Goal: Information Seeking & Learning: Learn about a topic

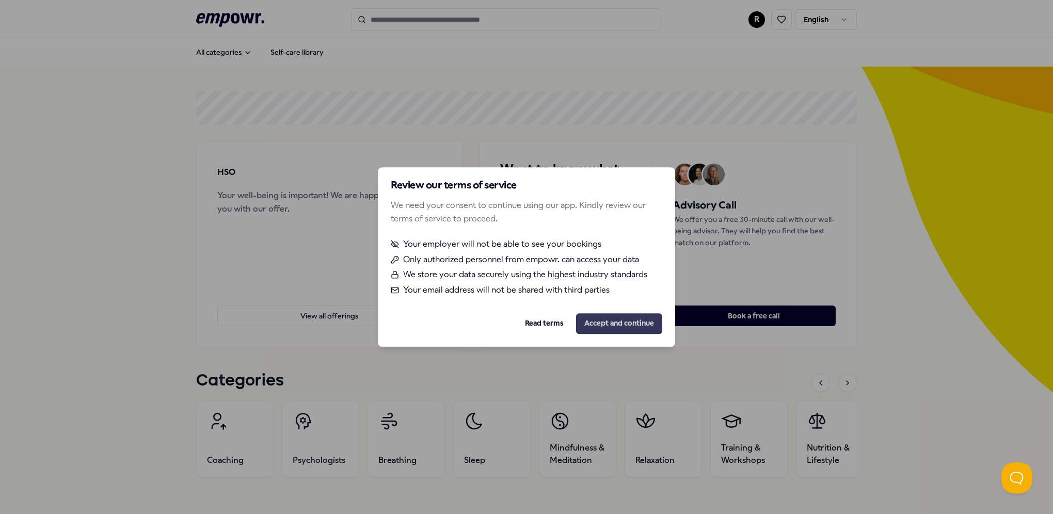
click at [614, 323] on button "Accept and continue" at bounding box center [619, 323] width 86 height 21
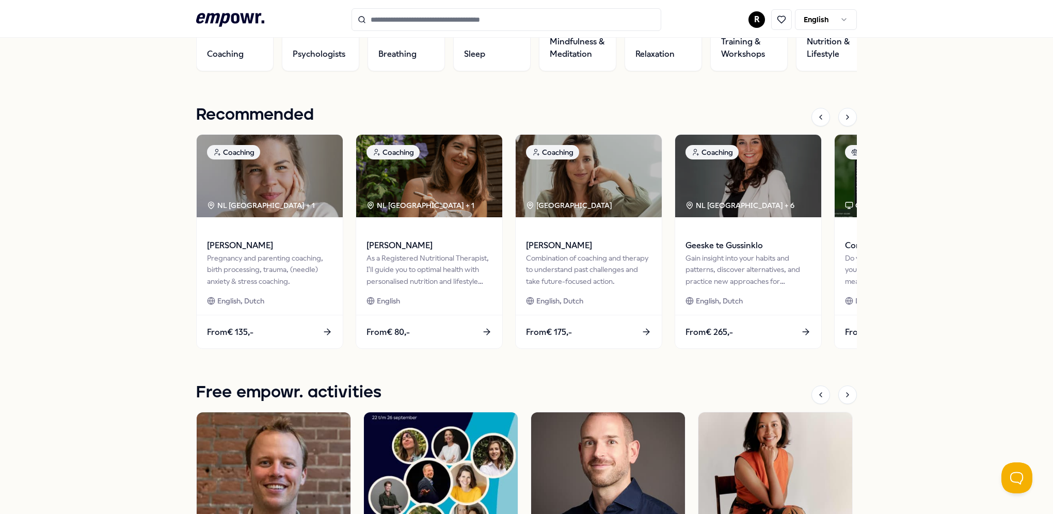
scroll to position [413, 0]
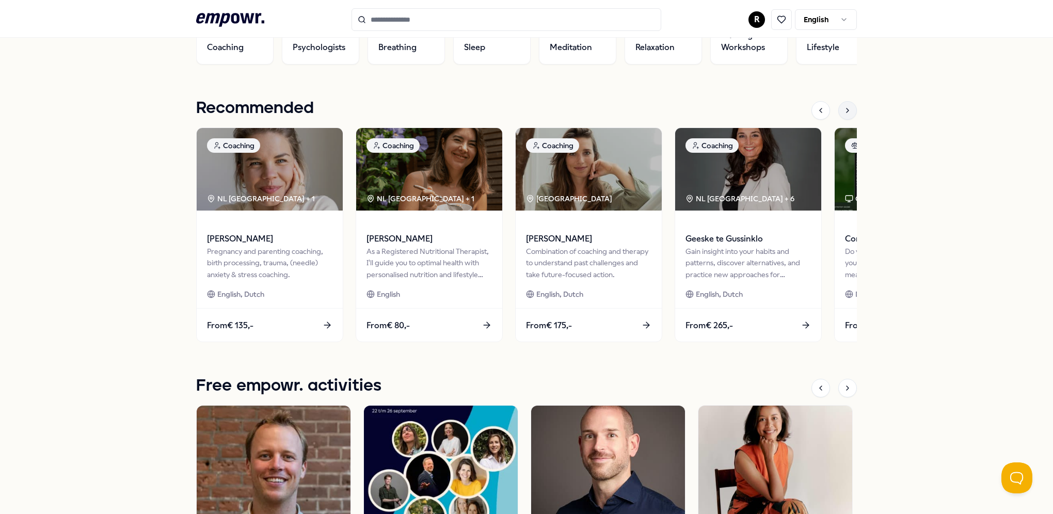
click at [840, 115] on div at bounding box center [848, 110] width 19 height 19
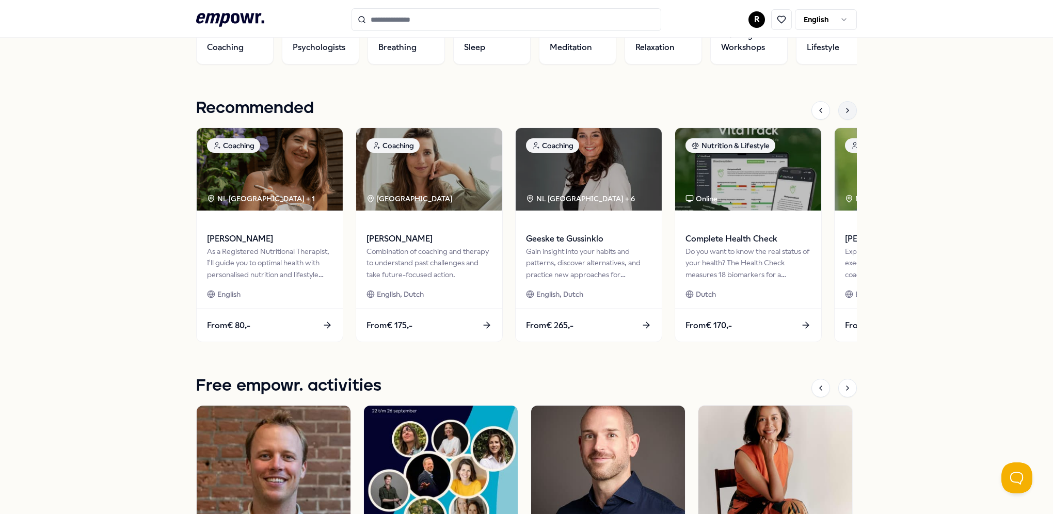
click at [844, 114] on icon at bounding box center [848, 110] width 8 height 8
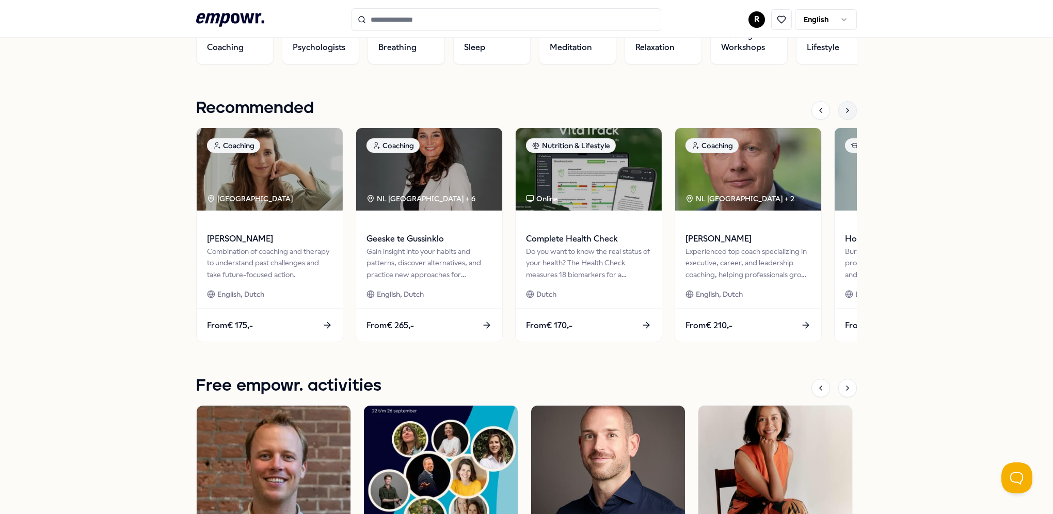
click at [839, 114] on div at bounding box center [848, 110] width 19 height 19
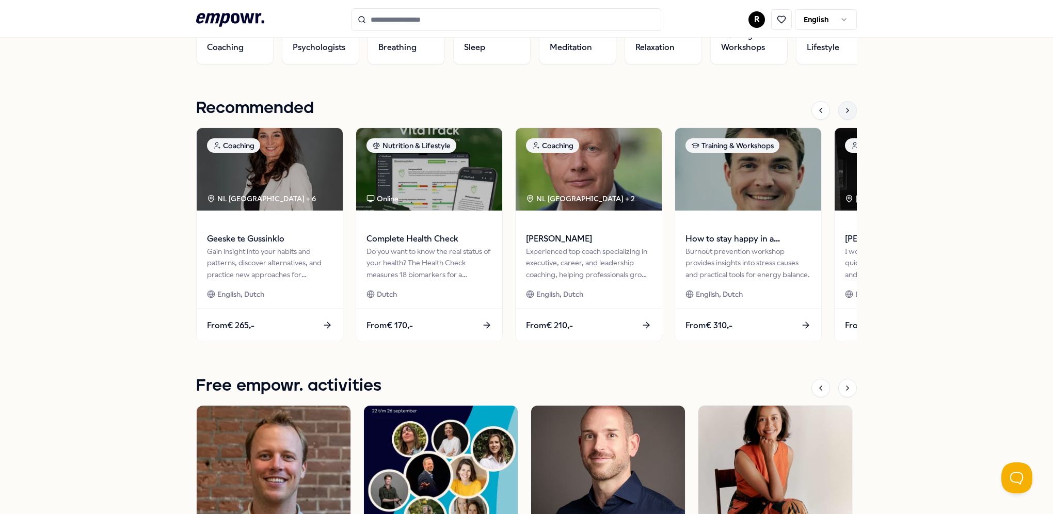
click at [839, 114] on div at bounding box center [848, 110] width 19 height 19
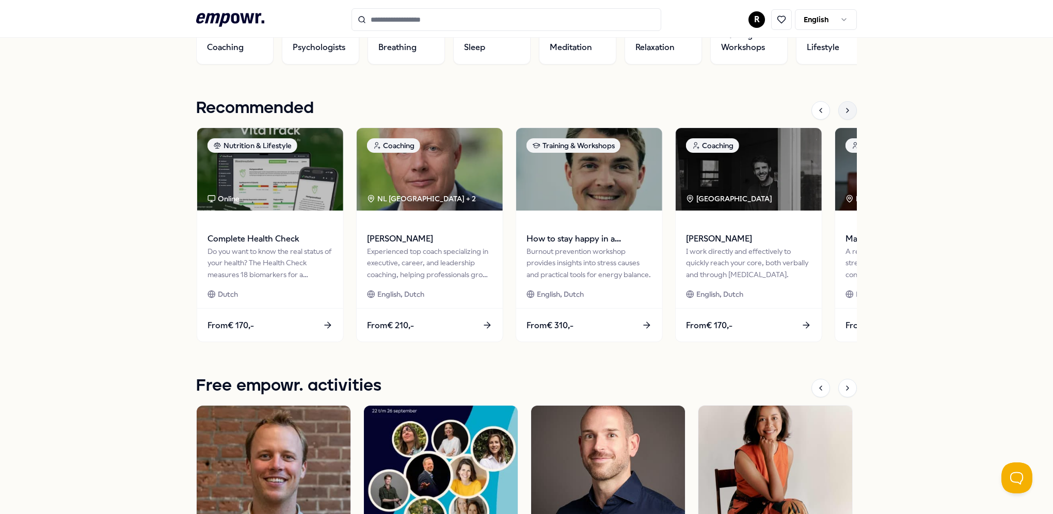
click at [839, 114] on div at bounding box center [848, 110] width 19 height 19
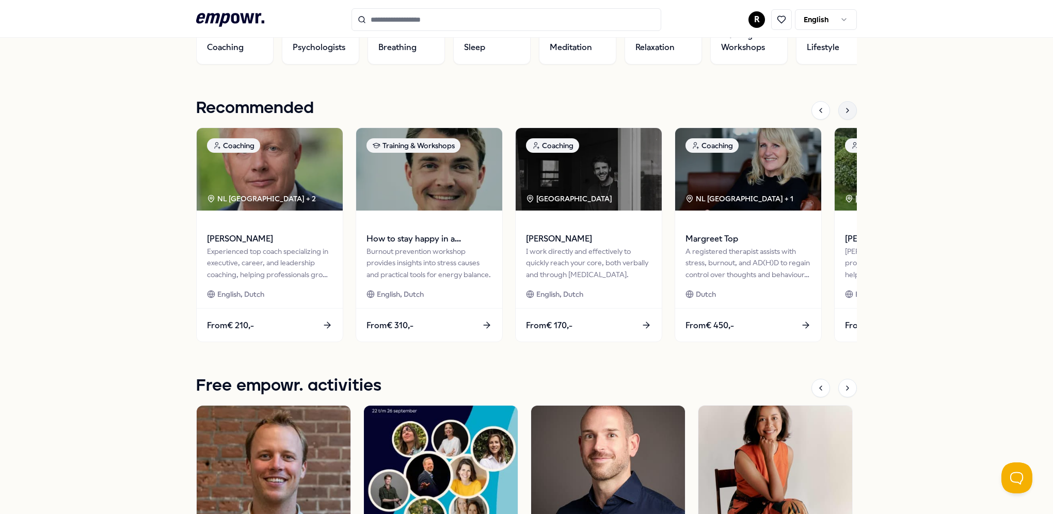
click at [839, 114] on div at bounding box center [848, 110] width 19 height 19
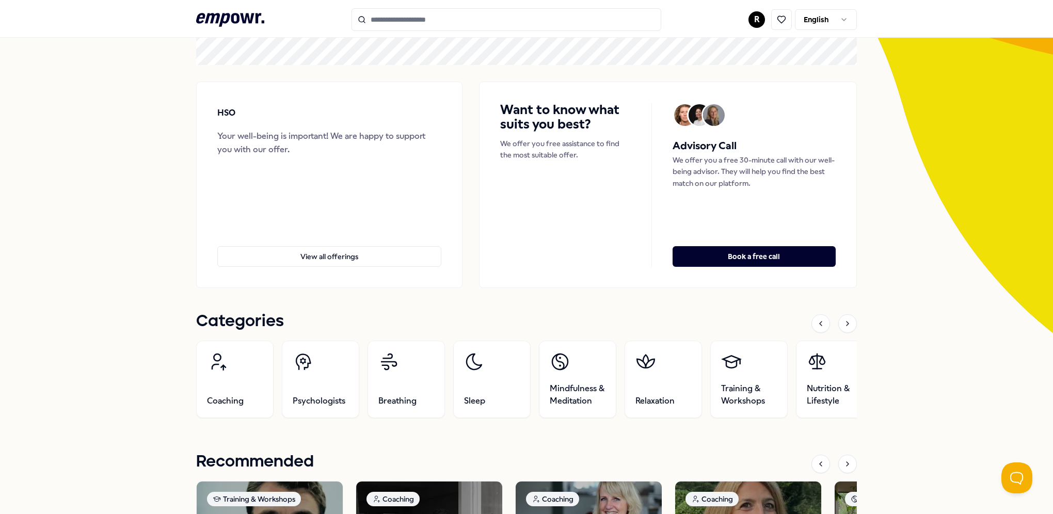
scroll to position [0, 0]
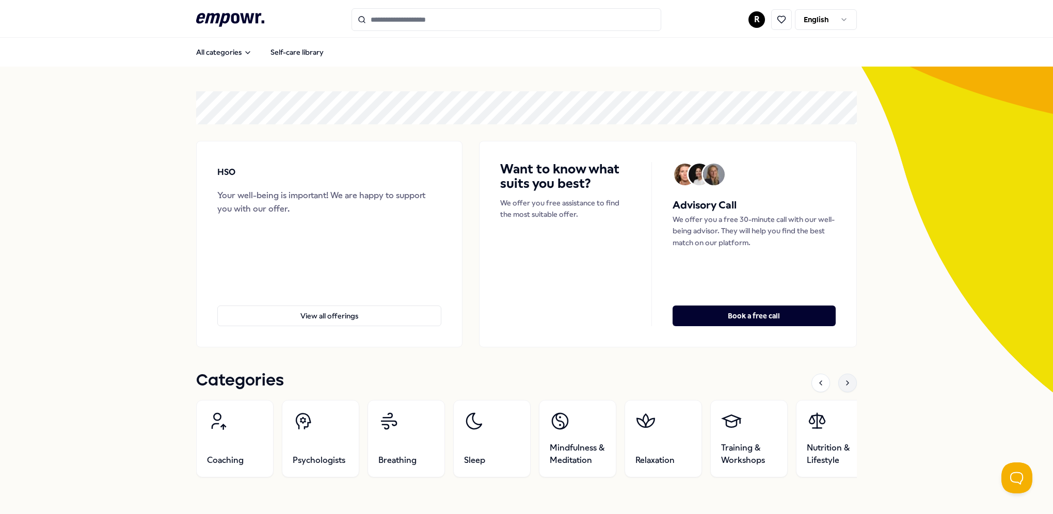
click at [844, 379] on icon at bounding box center [848, 383] width 8 height 8
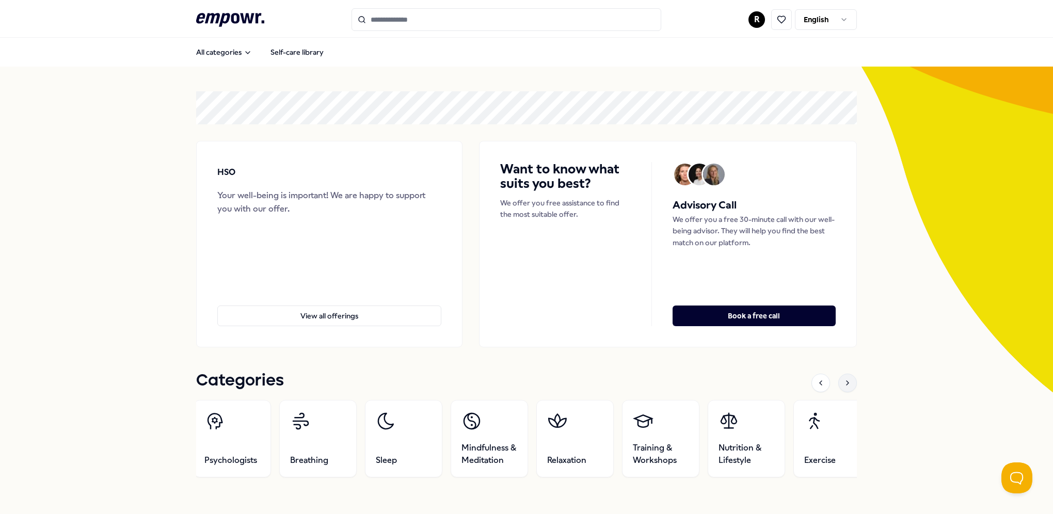
click at [844, 379] on icon at bounding box center [848, 383] width 8 height 8
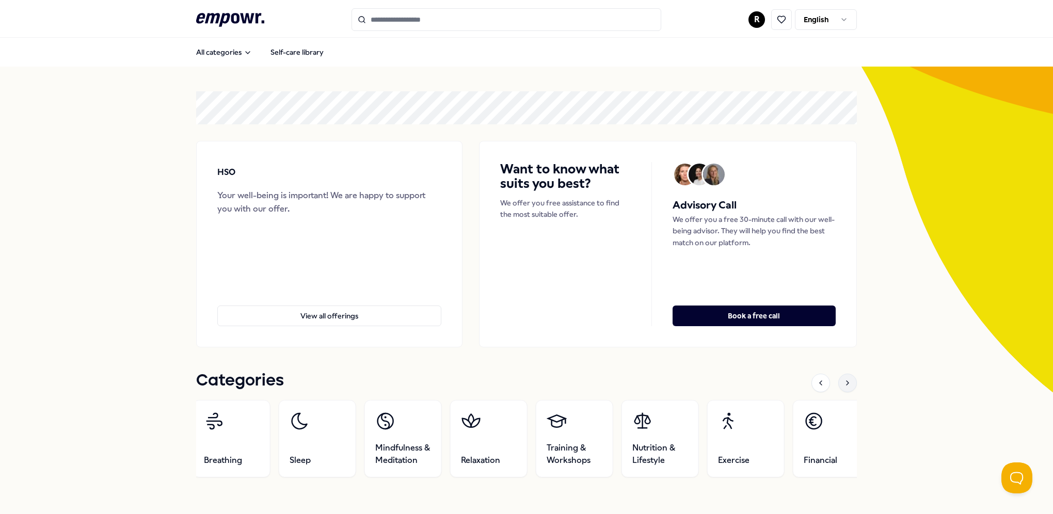
click at [844, 379] on icon at bounding box center [848, 383] width 8 height 8
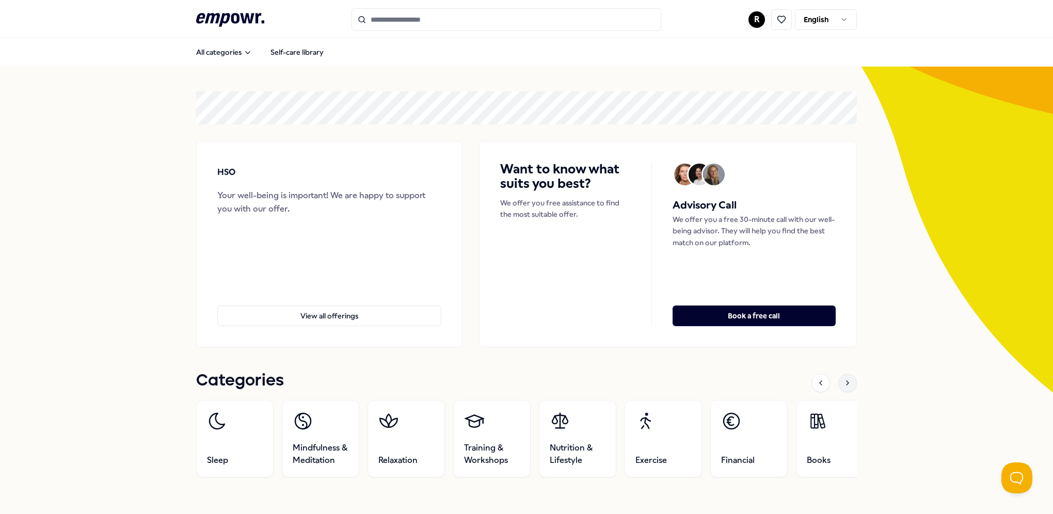
click at [844, 379] on icon at bounding box center [848, 383] width 8 height 8
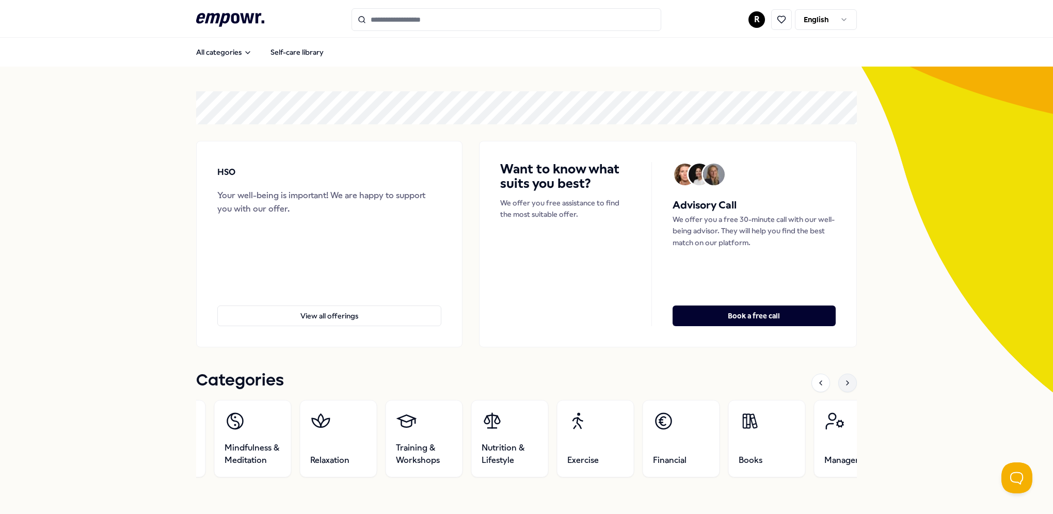
click at [844, 379] on icon at bounding box center [848, 383] width 8 height 8
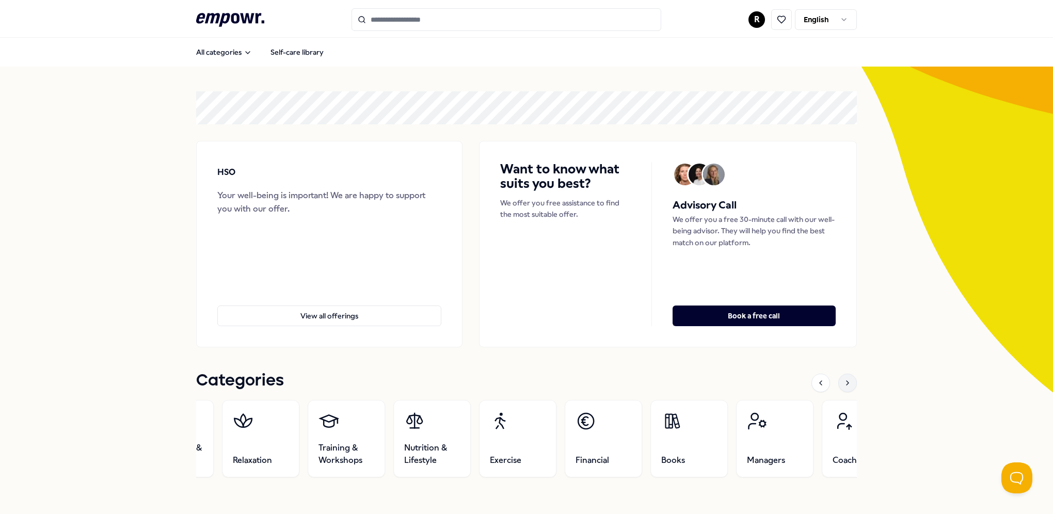
click at [843, 379] on div at bounding box center [848, 383] width 19 height 19
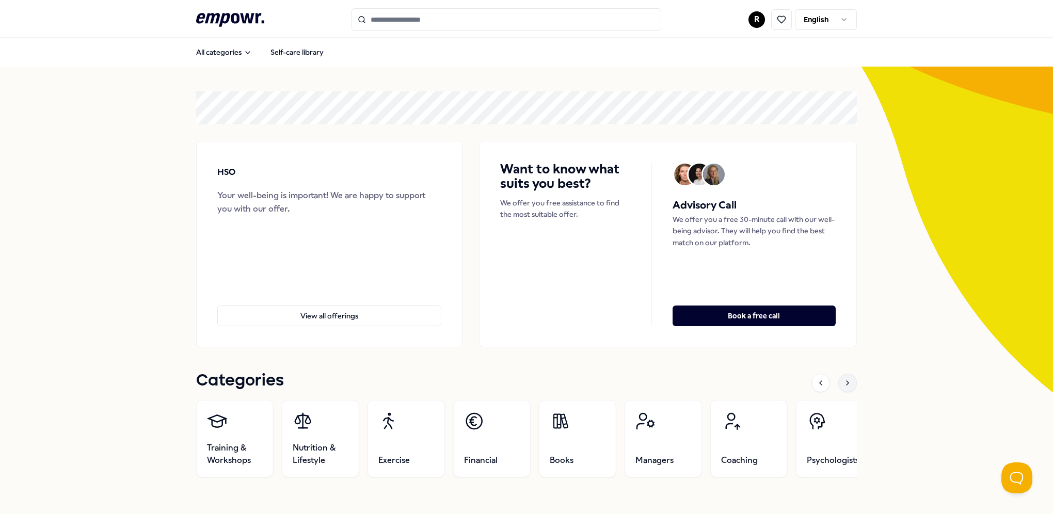
click at [843, 379] on div at bounding box center [848, 383] width 19 height 19
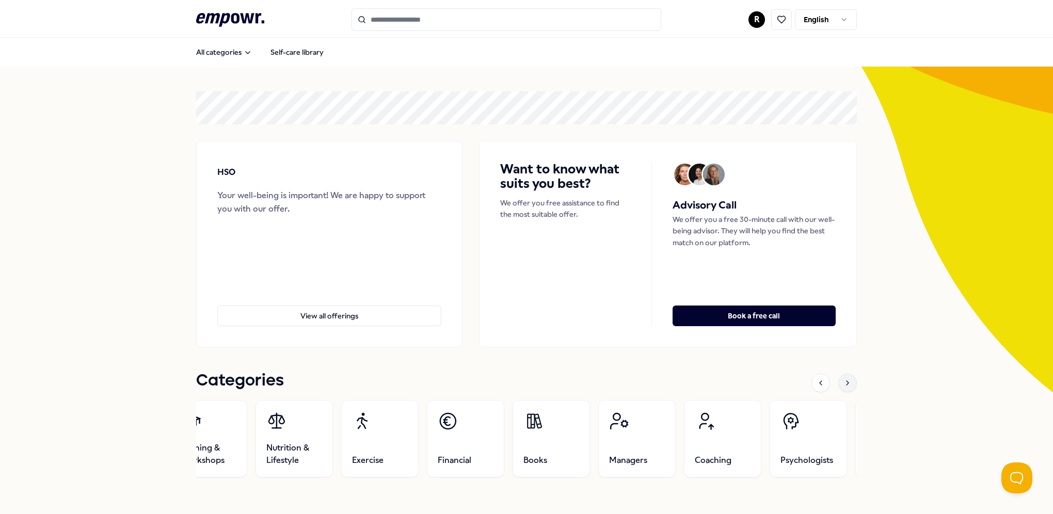
click at [844, 379] on icon at bounding box center [848, 383] width 8 height 8
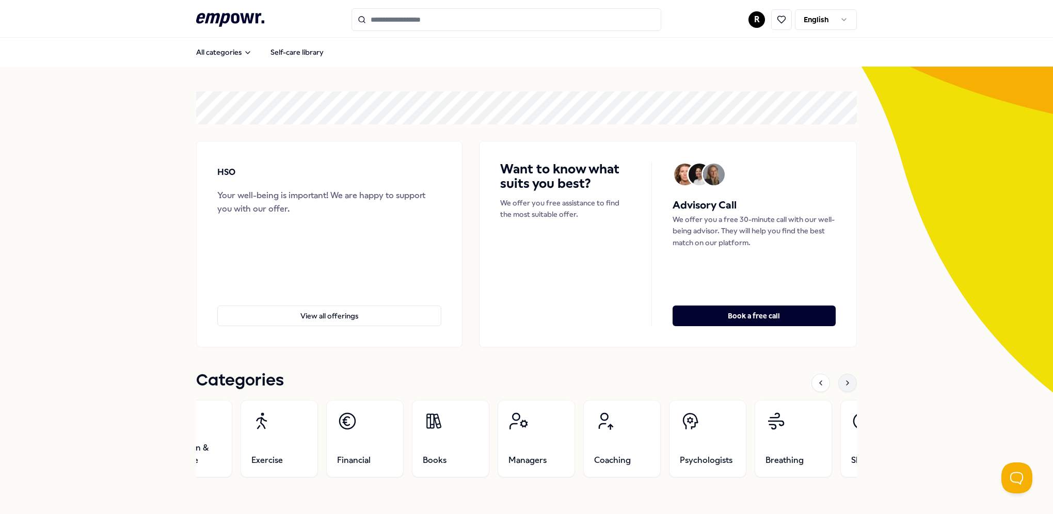
click at [843, 379] on div at bounding box center [848, 383] width 19 height 19
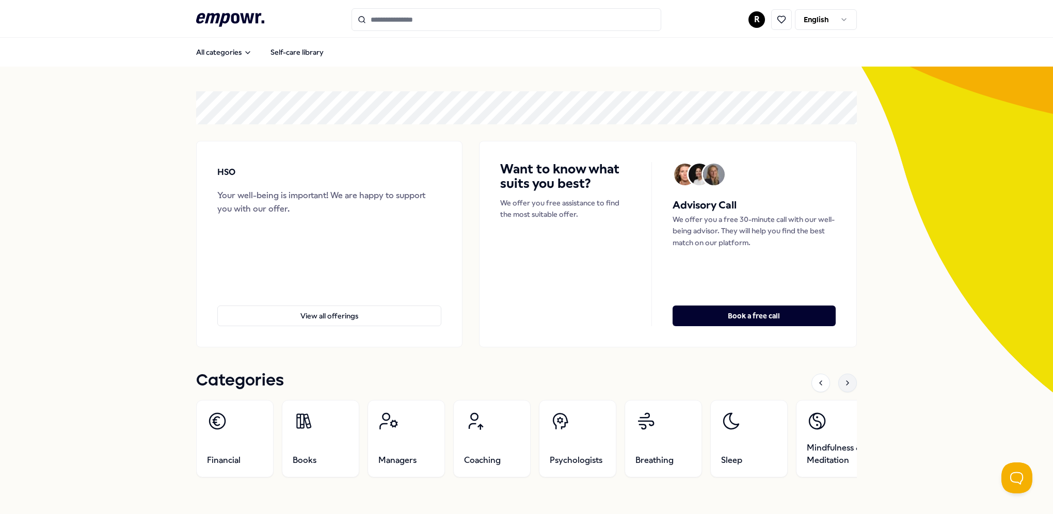
click at [843, 379] on div at bounding box center [848, 383] width 19 height 19
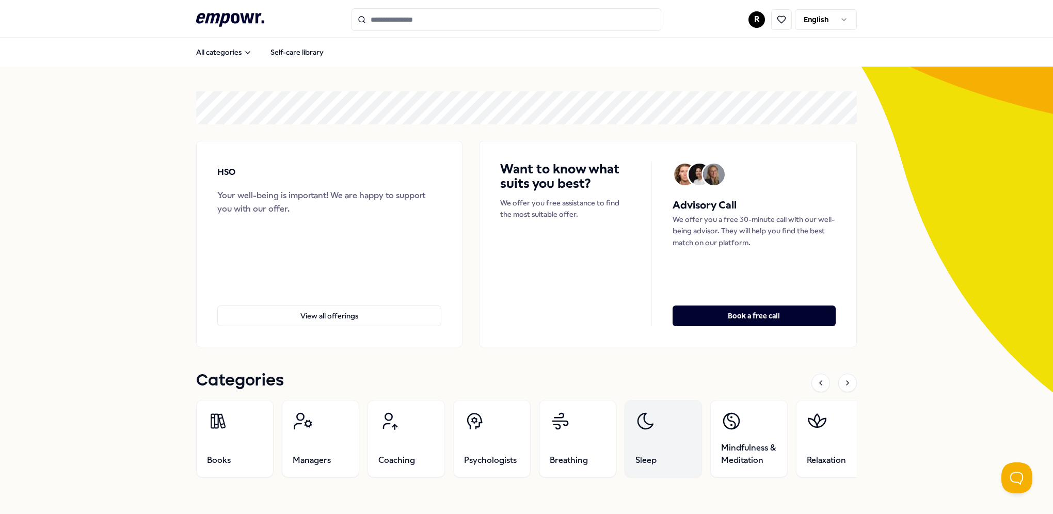
click at [676, 446] on link "Sleep" at bounding box center [663, 438] width 77 height 77
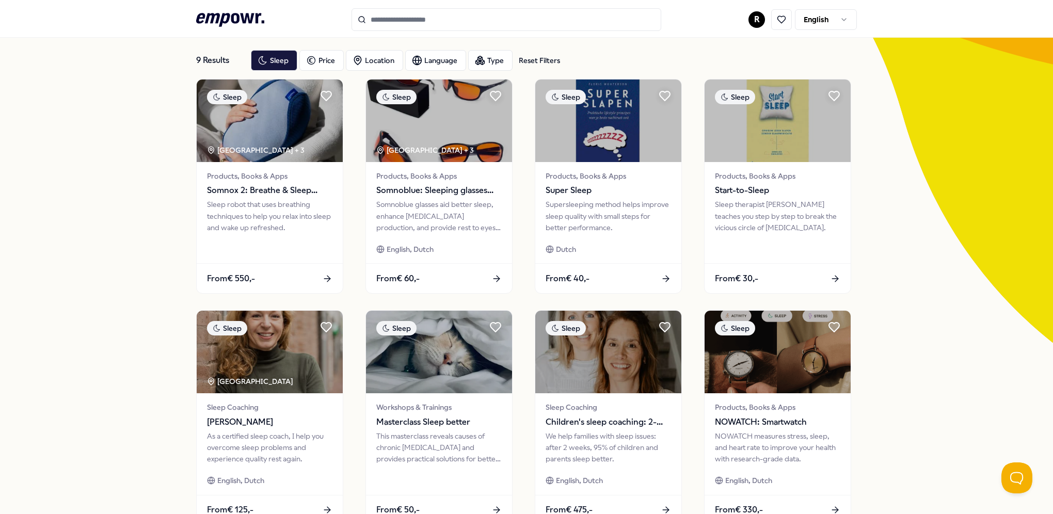
scroll to position [48, 0]
